Goal: Feedback & Contribution: Contribute content

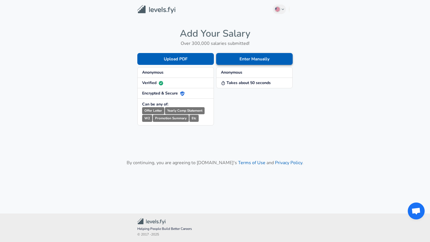
click at [249, 60] on button "Enter Manually" at bounding box center [254, 59] width 77 height 12
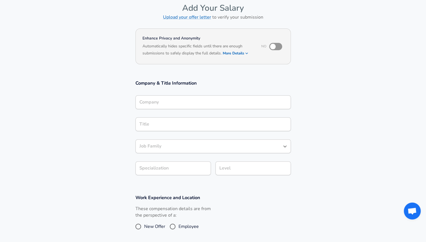
click at [217, 104] on div "Company" at bounding box center [214, 102] width 156 height 14
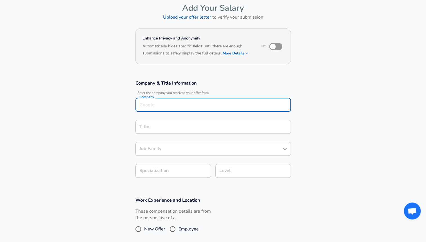
scroll to position [33, 0]
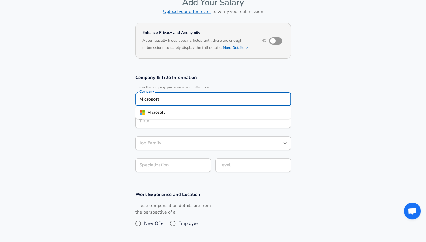
click at [184, 113] on li "Microsoft" at bounding box center [214, 112] width 156 height 8
type input "Microsoft"
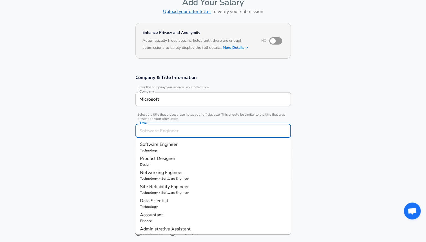
scroll to position [44, 0]
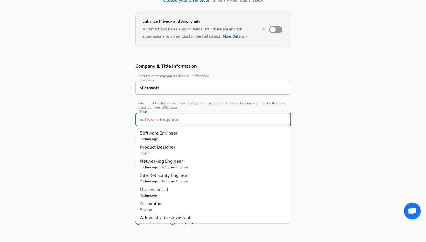
click at [187, 119] on input "Title" at bounding box center [213, 119] width 150 height 9
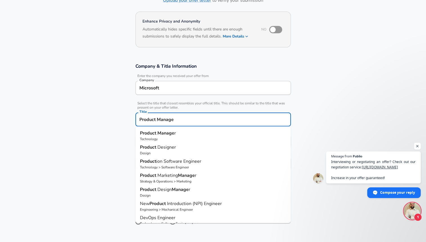
type input "Product Manager"
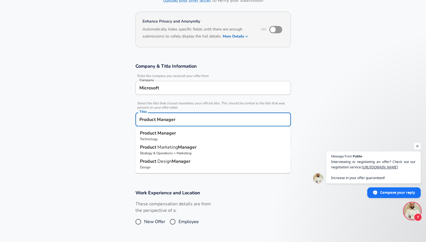
click at [177, 132] on p "Product Manager" at bounding box center [213, 133] width 146 height 7
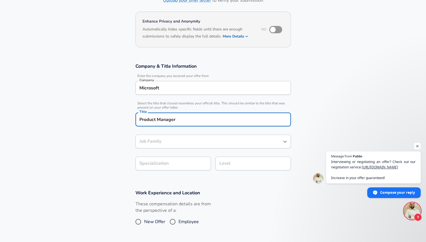
type input "Product Manager"
click at [140, 116] on input "Product Manager" at bounding box center [213, 119] width 150 height 9
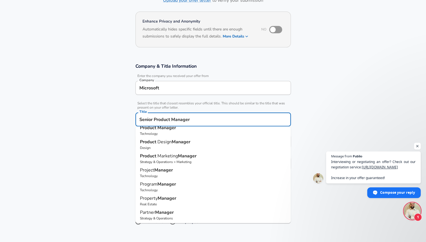
scroll to position [0, 0]
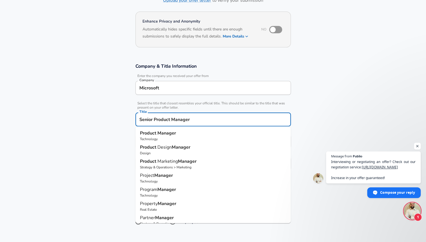
click at [170, 131] on strong "Manager" at bounding box center [166, 133] width 19 height 6
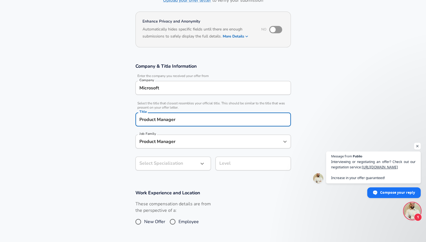
type input "Product Manager"
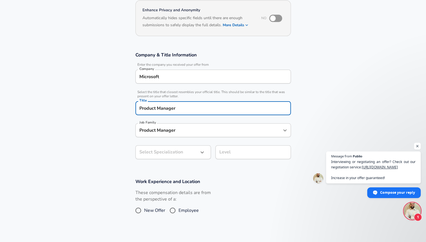
click at [145, 137] on div "Product Manager Job Family" at bounding box center [214, 130] width 156 height 14
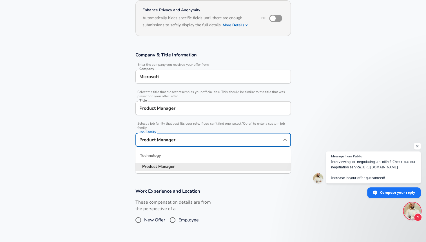
click at [127, 146] on section "Company & Title Information Enter the company you received your offer from Comp…" at bounding box center [213, 113] width 426 height 136
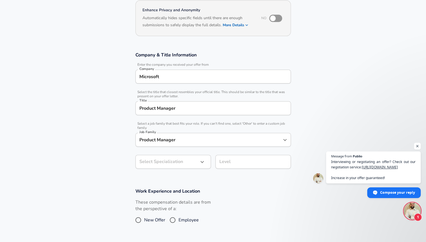
scroll to position [72, 0]
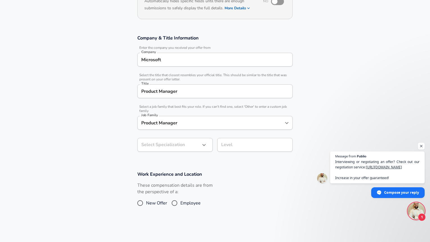
click at [148, 156] on body "English ([GEOGRAPHIC_DATA]) Change Restart Add Your Salary Upload your offer le…" at bounding box center [215, 49] width 430 height 242
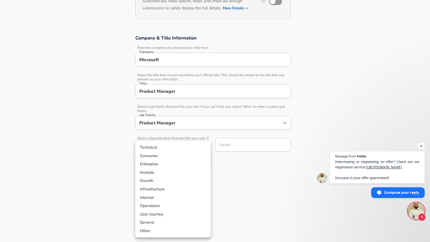
click at [116, 167] on div at bounding box center [215, 121] width 430 height 242
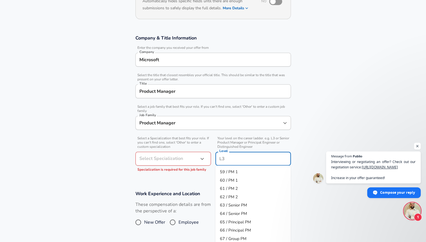
click at [225, 152] on div "Level Level" at bounding box center [254, 159] width 76 height 15
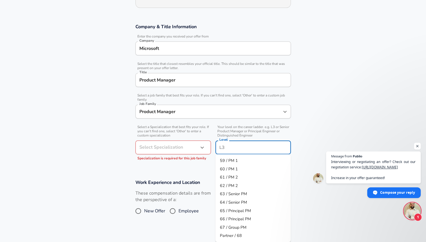
click at [245, 201] on span "64 / Senior PM" at bounding box center [233, 202] width 27 height 6
type input "64 / Senior PM"
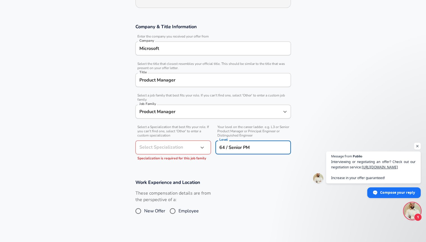
click at [162, 150] on body "English ([GEOGRAPHIC_DATA]) Change Restart Add Your Salary Upload your offer le…" at bounding box center [213, 38] width 426 height 242
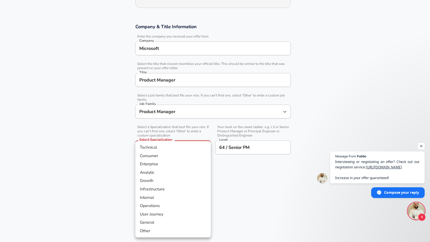
click at [181, 147] on li "Technical" at bounding box center [174, 147] width 76 height 8
type input "Technical"
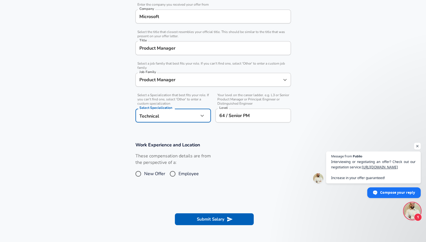
scroll to position [116, 0]
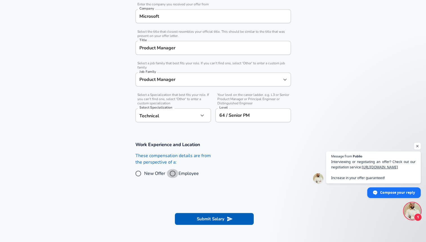
click at [173, 169] on input "Employee" at bounding box center [173, 173] width 12 height 9
radio input "true"
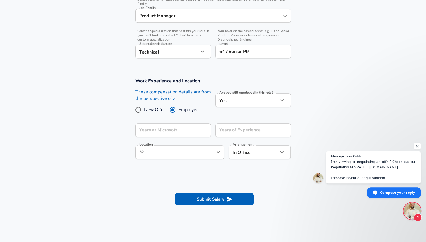
scroll to position [181, 0]
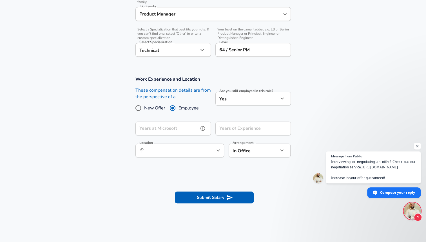
click at [171, 133] on input "Years at Microsoft" at bounding box center [167, 128] width 63 height 14
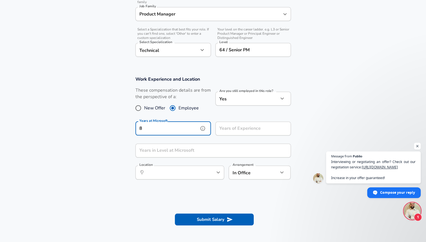
type input "8"
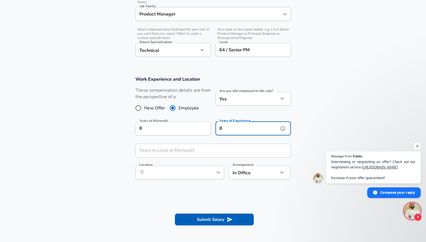
type input "8"
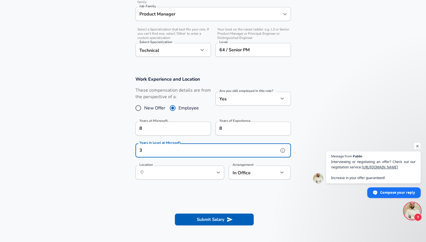
type input "3"
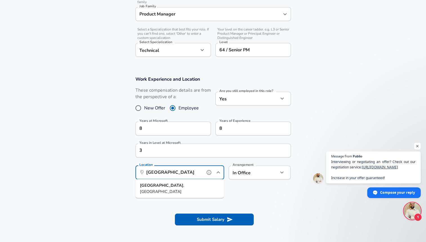
click at [181, 188] on li "[GEOGRAPHIC_DATA] , [GEOGRAPHIC_DATA]" at bounding box center [180, 188] width 89 height 14
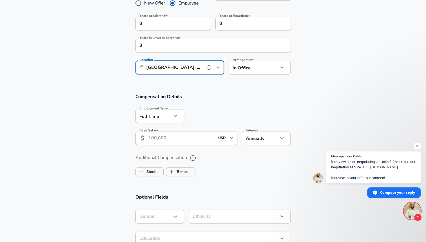
scroll to position [287, 0]
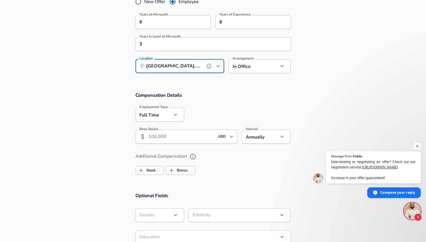
type input "[GEOGRAPHIC_DATA], [GEOGRAPHIC_DATA]"
click at [172, 136] on input "Base Salary" at bounding box center [181, 137] width 67 height 14
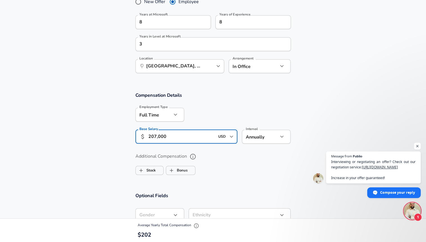
type input "207,000"
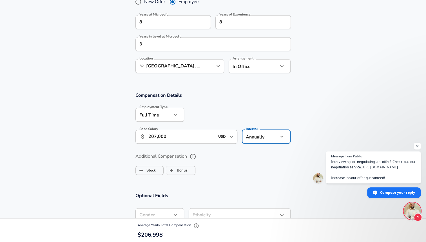
scroll to position [0, 0]
click at [155, 169] on label "Stock" at bounding box center [146, 170] width 20 height 11
checkbox input "true"
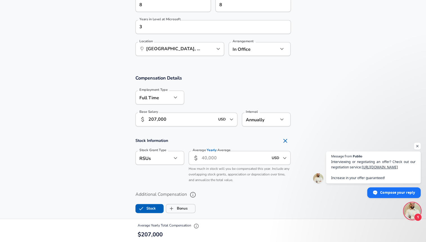
scroll to position [306, 0]
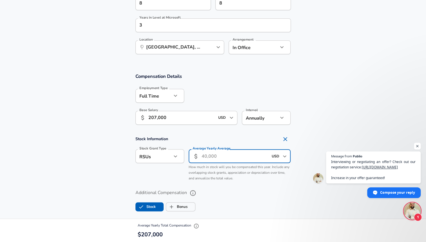
click at [202, 161] on input "Average Yearly Average" at bounding box center [235, 156] width 67 height 14
type input "60,000"
click at [175, 205] on input "Bonus" at bounding box center [171, 206] width 11 height 11
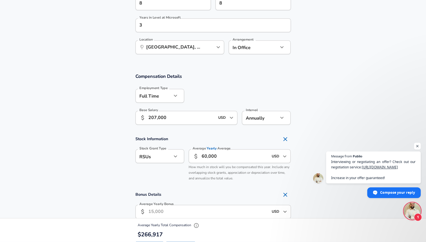
checkbox input "true"
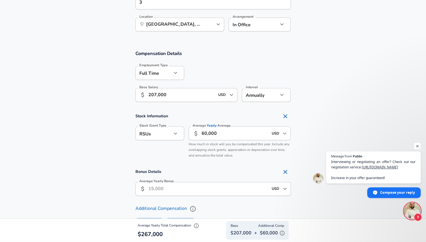
click at [174, 192] on input "Average Yearly Bonus" at bounding box center [208, 189] width 120 height 14
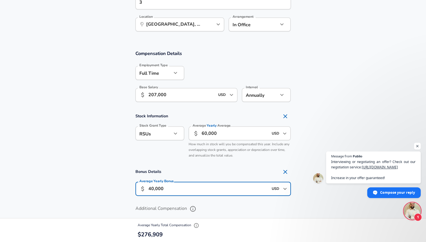
type input "40,000"
click at [93, 148] on section "Stock Information Stock Grant Type RSUs stock Stock Grant Type Average Yearly A…" at bounding box center [213, 135] width 426 height 50
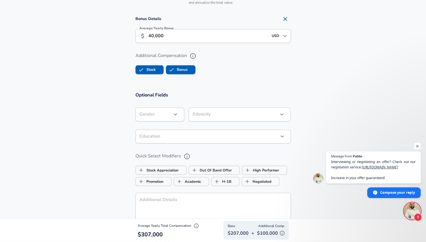
scroll to position [482, 0]
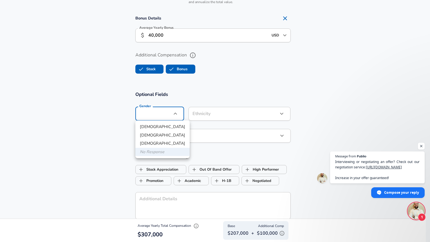
click at [149, 126] on li "[DEMOGRAPHIC_DATA]" at bounding box center [163, 127] width 54 height 8
type input "[DEMOGRAPHIC_DATA]"
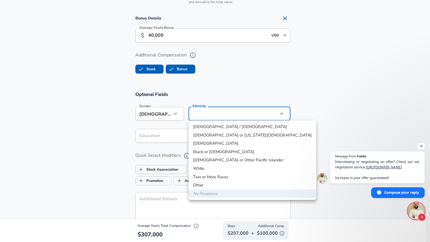
click at [215, 166] on li "White" at bounding box center [253, 168] width 128 height 8
type input "White"
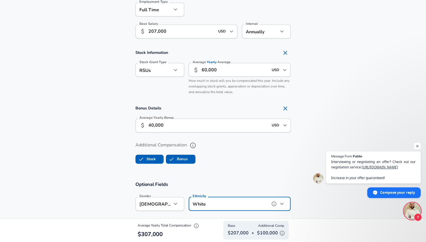
scroll to position [380, 0]
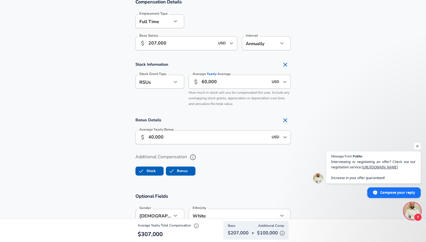
click at [207, 82] on input "60,000" at bounding box center [235, 82] width 67 height 14
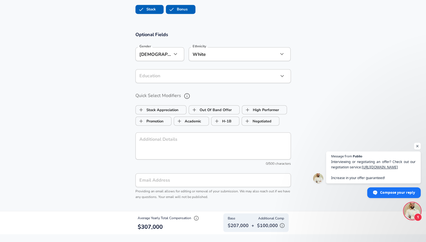
scroll to position [542, 0]
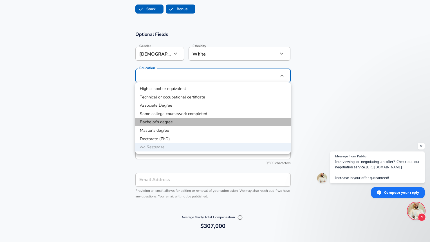
click at [162, 121] on li "Bachelor's degree" at bounding box center [214, 122] width 156 height 8
type input "Bachelors degree"
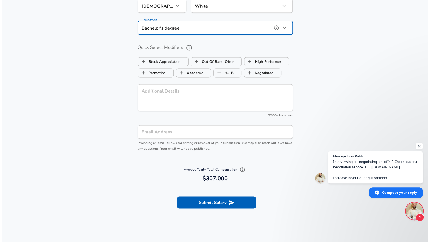
scroll to position [596, 0]
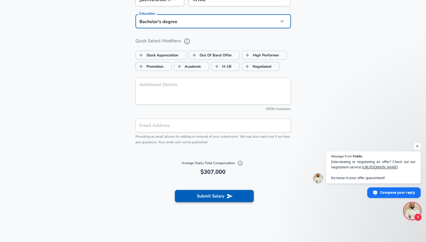
click at [190, 195] on button "Submit Salary" at bounding box center [214, 196] width 79 height 12
